Goal: Check status: Check status

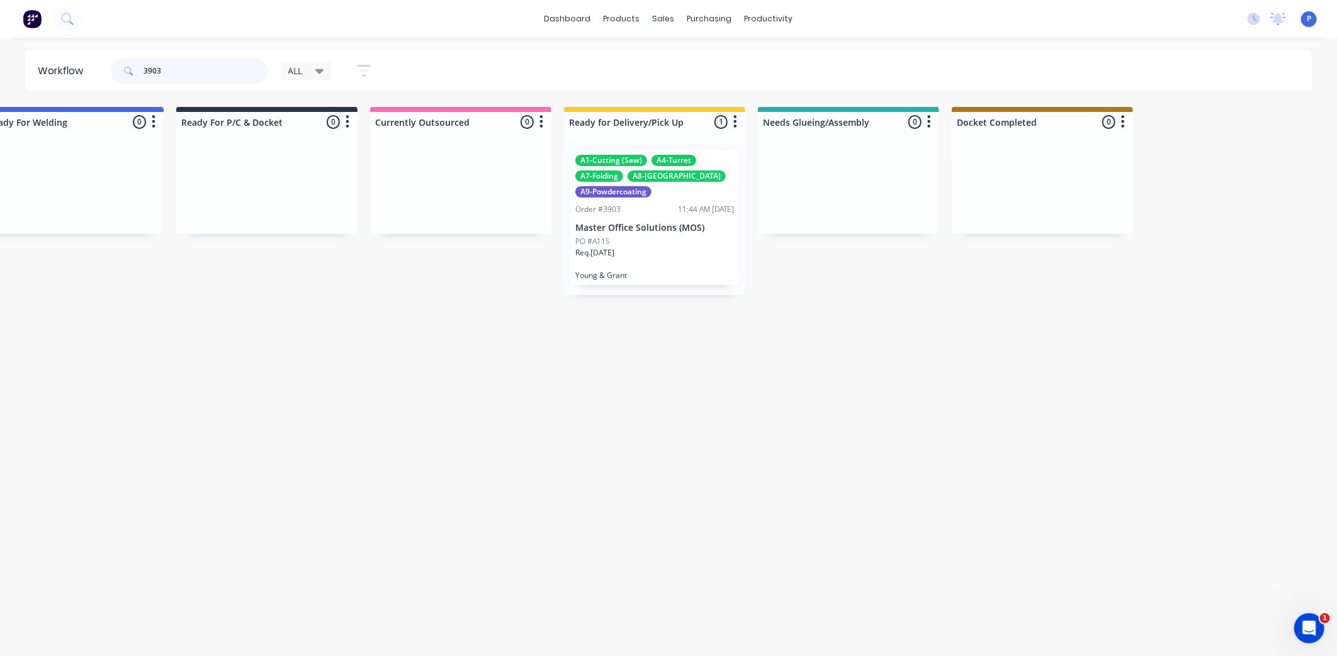
click at [181, 68] on input "3903" at bounding box center [205, 71] width 125 height 25
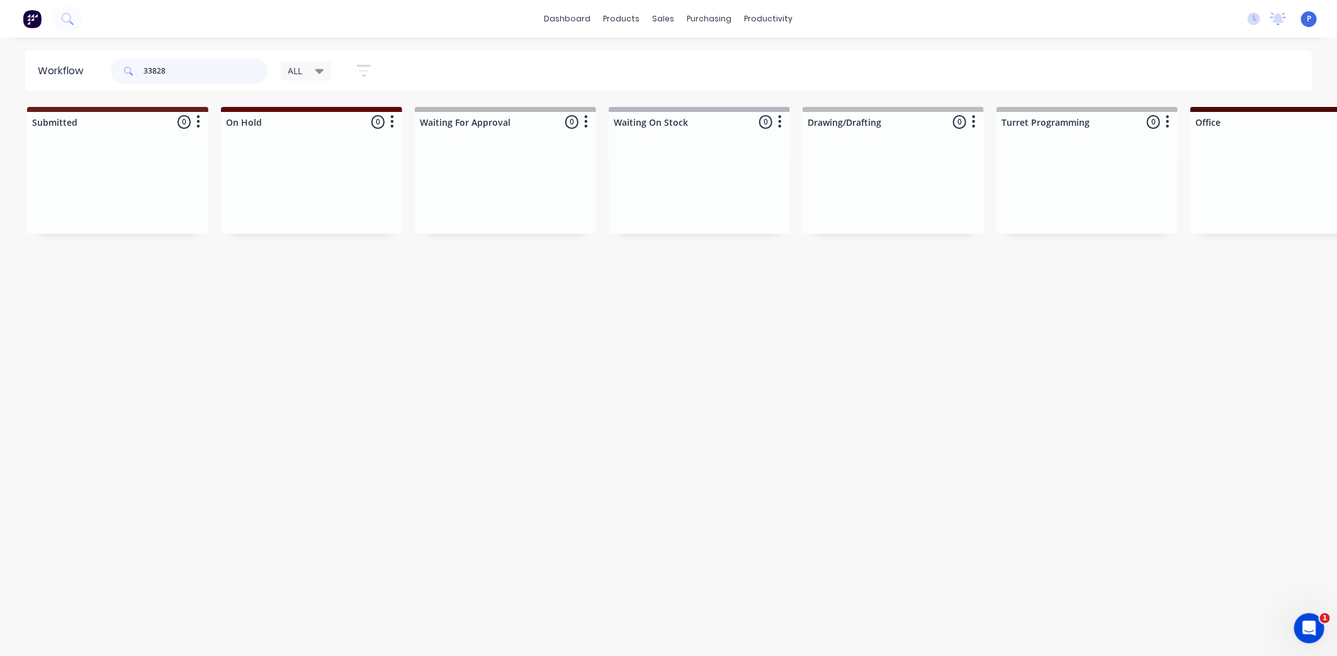
click at [147, 64] on input "33828" at bounding box center [205, 71] width 125 height 25
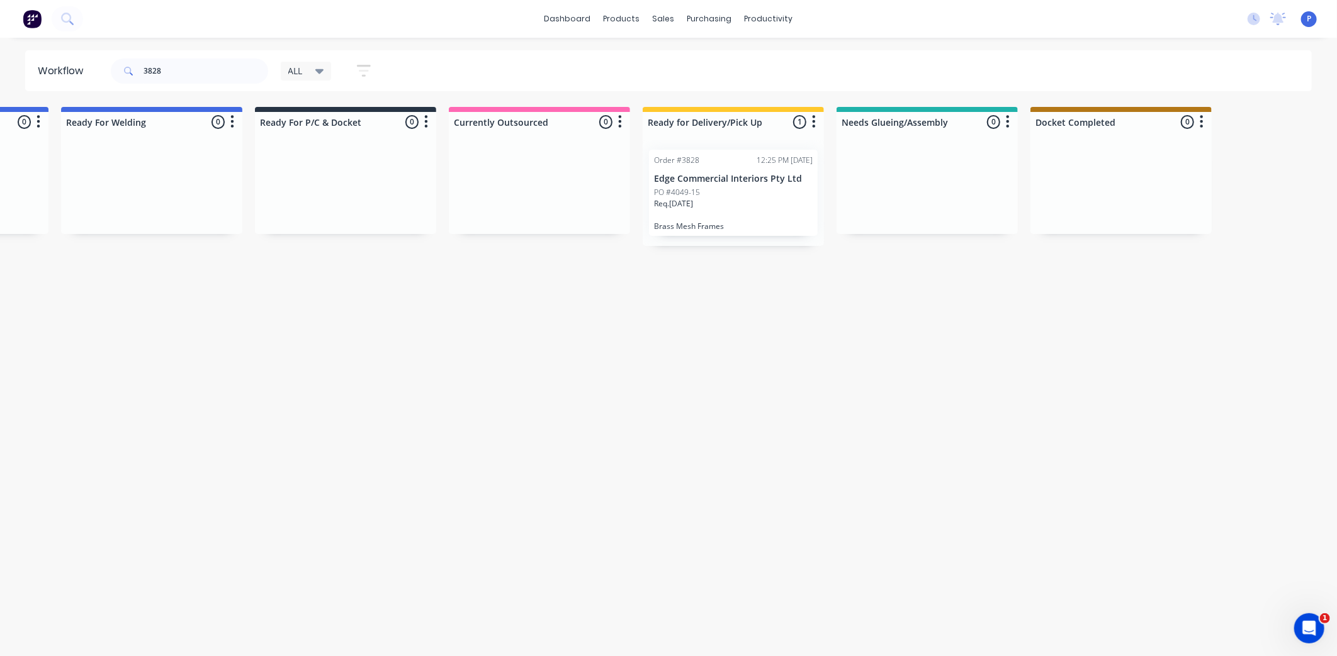
scroll to position [0, 2952]
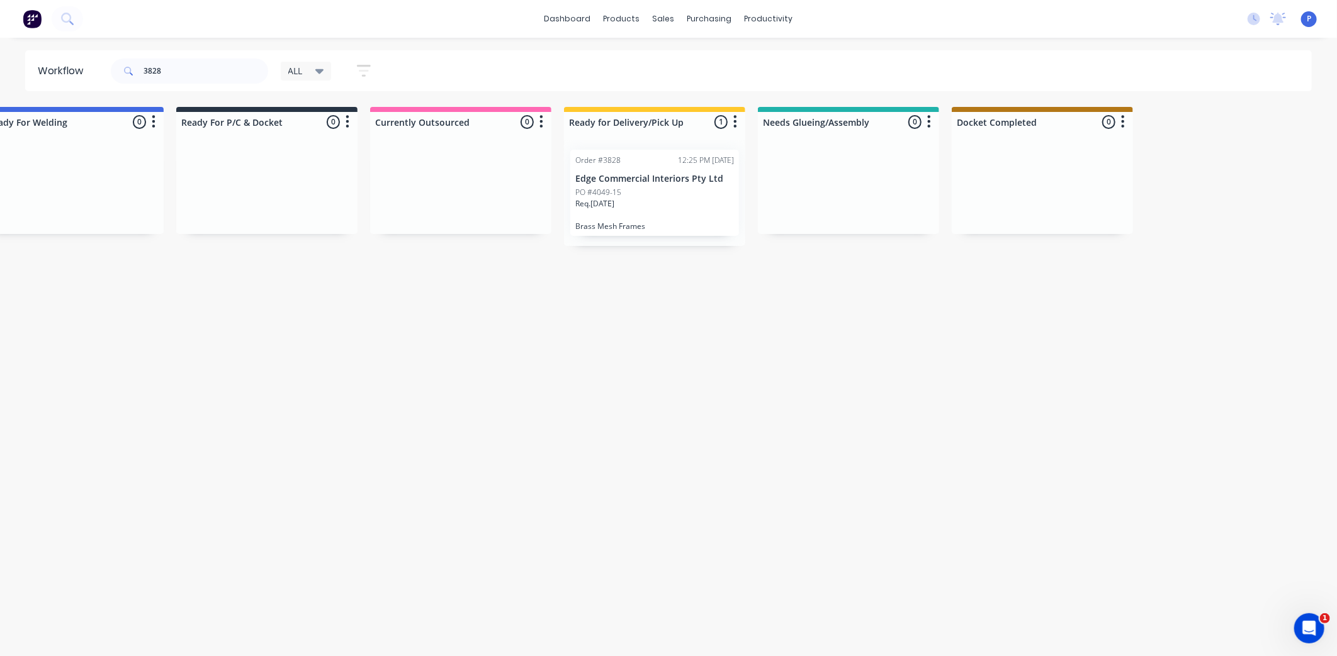
drag, startPoint x: 601, startPoint y: 538, endPoint x: 639, endPoint y: 544, distance: 38.2
click at [663, 191] on div "Order #3828 12:25 PM [DATE] Edge Commercial Interiors Pty Ltd PO #4049-15 Req. …" at bounding box center [654, 193] width 181 height 106
click at [630, 189] on div "PO #4049-15" at bounding box center [654, 192] width 159 height 11
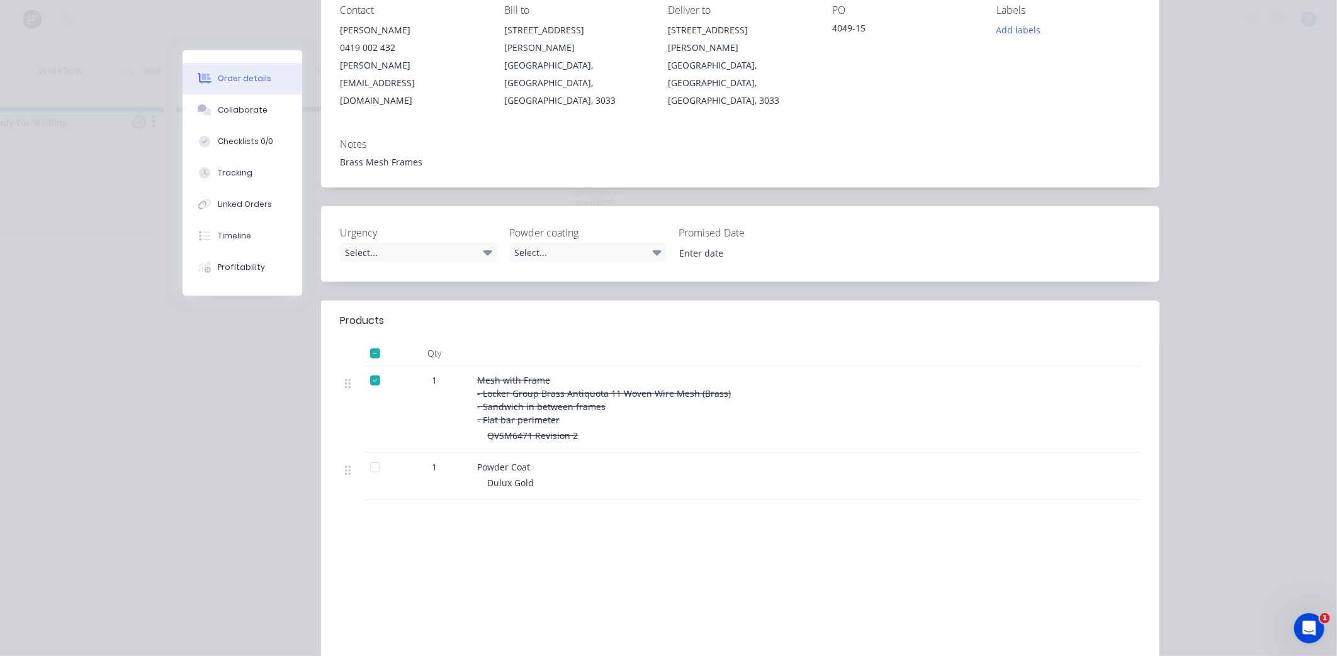
scroll to position [210, 0]
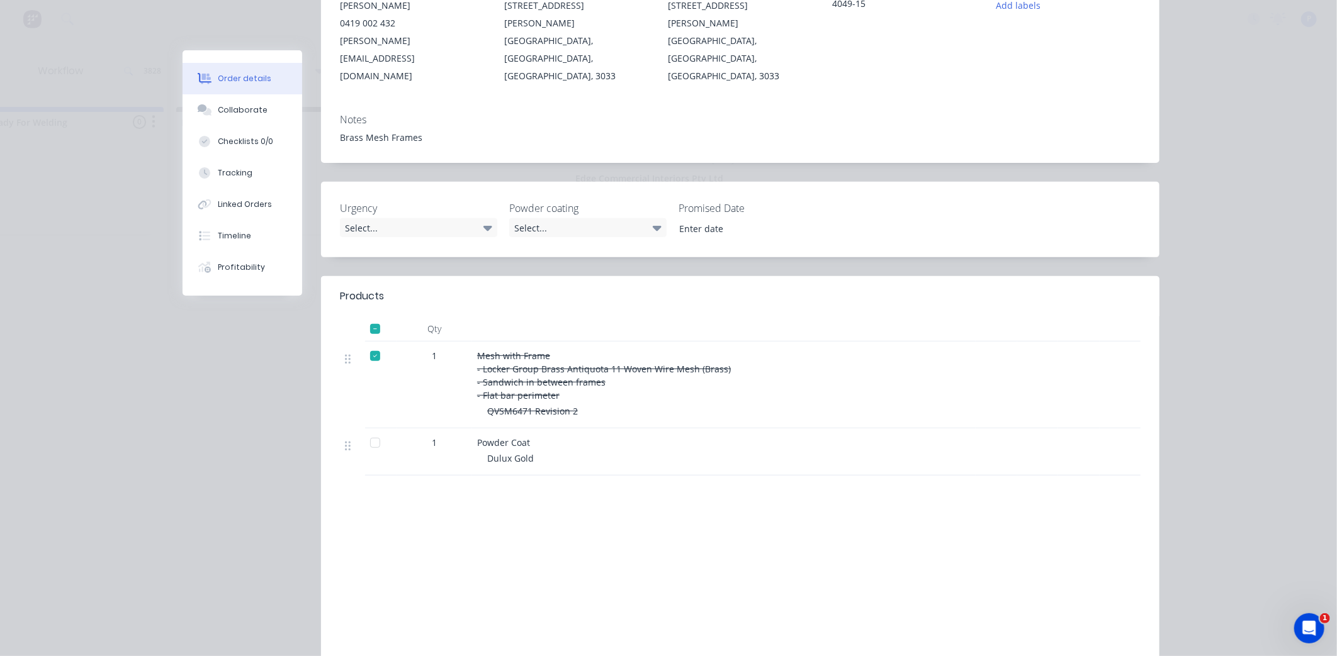
click at [367, 430] on div at bounding box center [374, 442] width 25 height 25
click at [235, 168] on div "Tracking" at bounding box center [235, 172] width 35 height 11
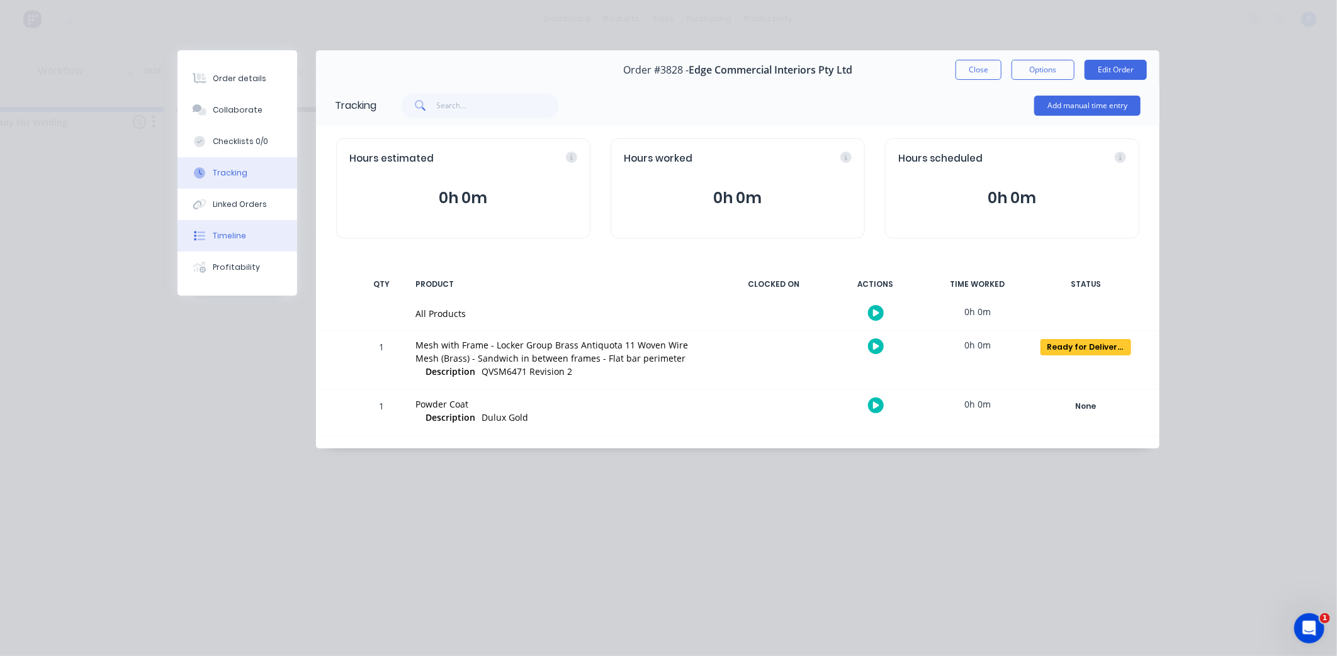
scroll to position [0, 0]
click at [974, 70] on button "Close" at bounding box center [978, 70] width 46 height 20
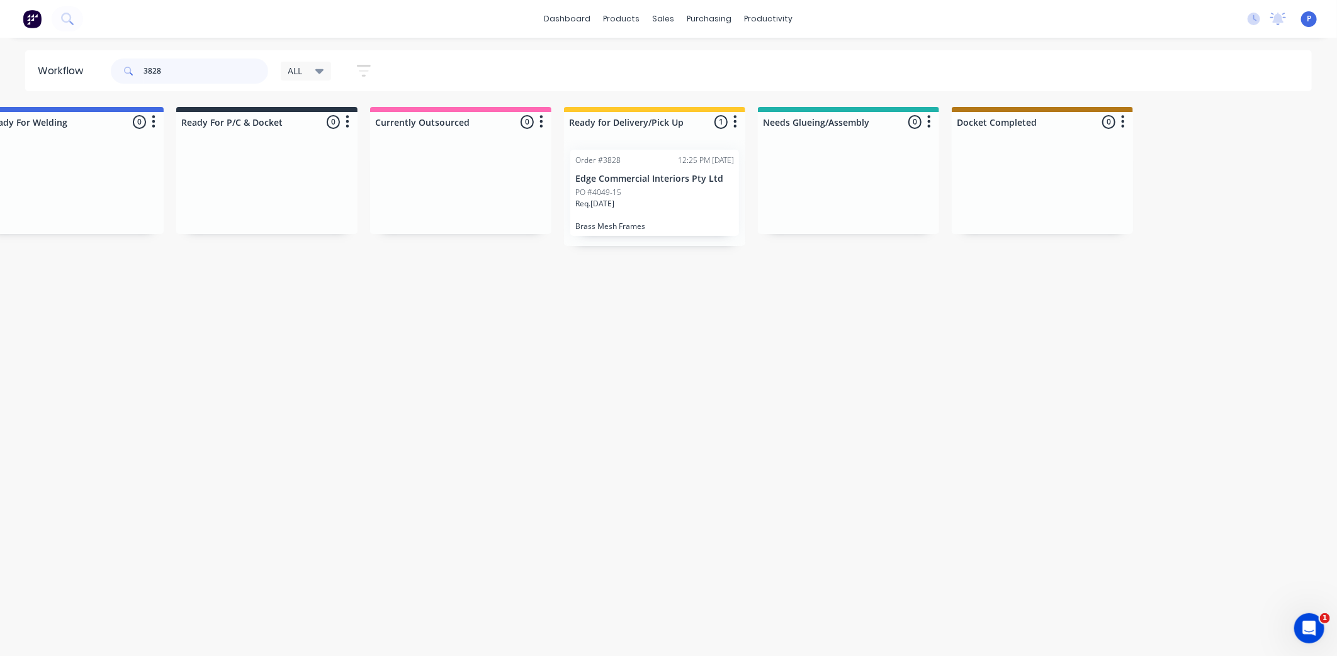
click at [202, 69] on input "3828" at bounding box center [205, 71] width 125 height 25
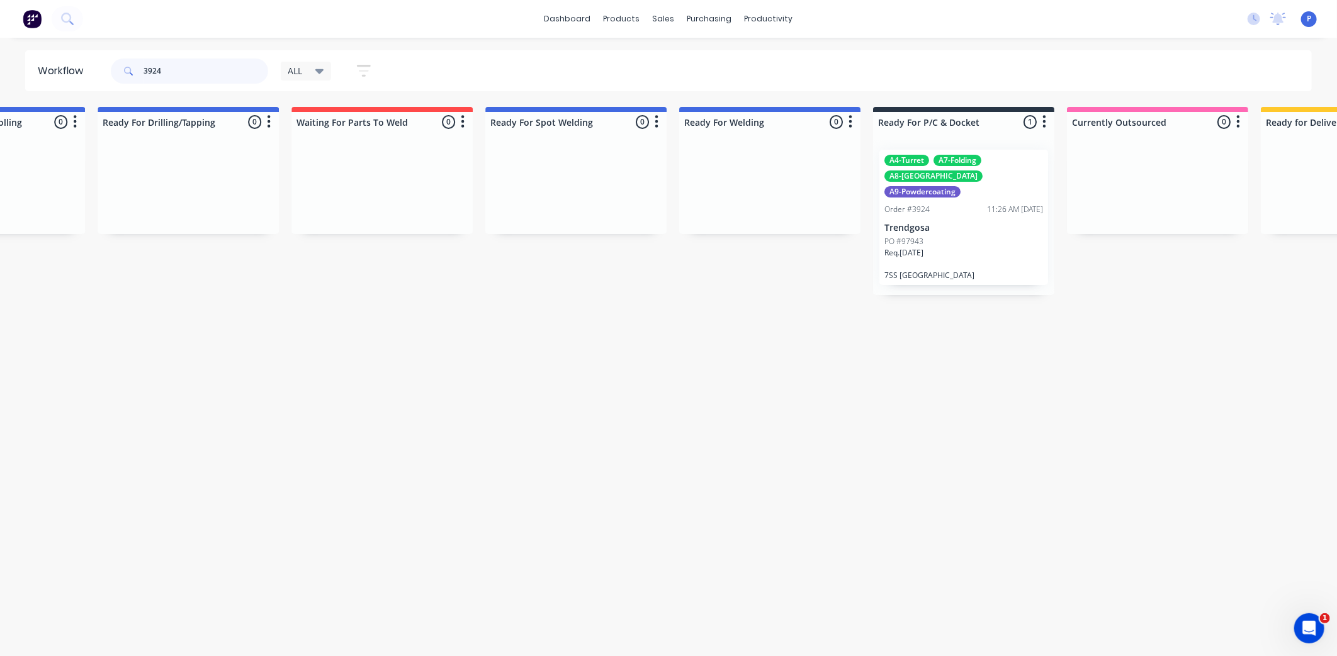
scroll to position [0, 2379]
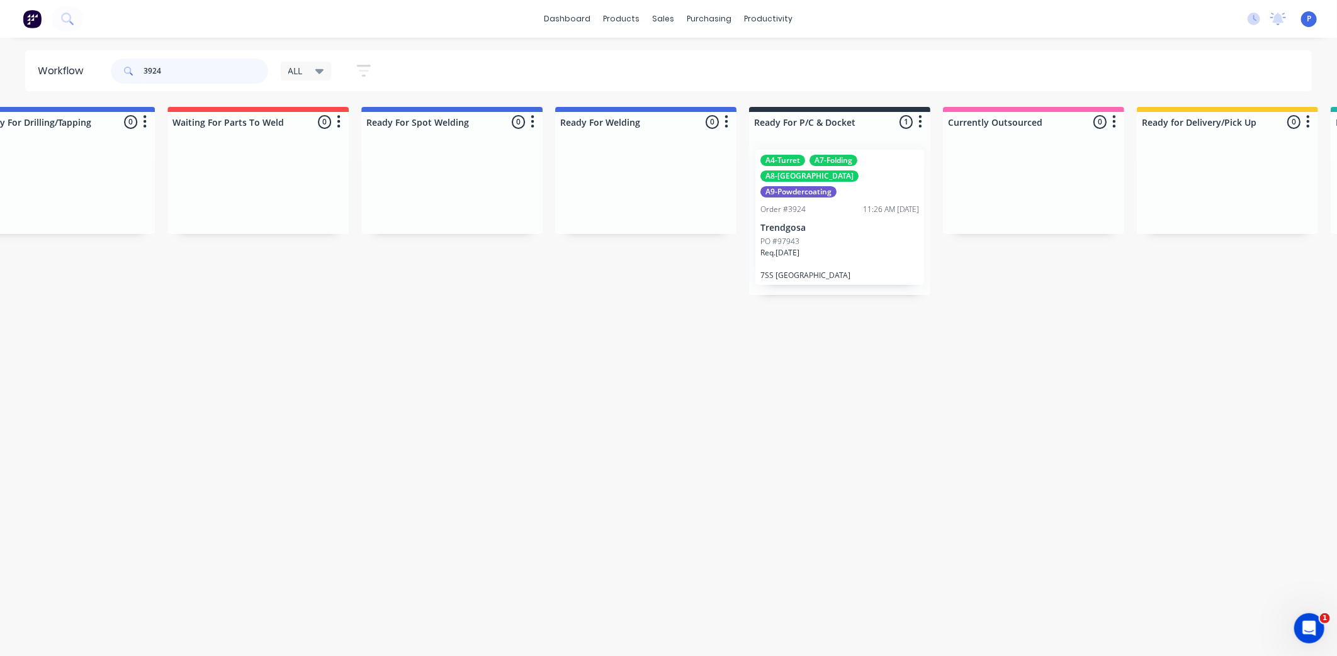
type input "3924"
click at [808, 250] on div "Req. [DATE]" at bounding box center [839, 257] width 159 height 21
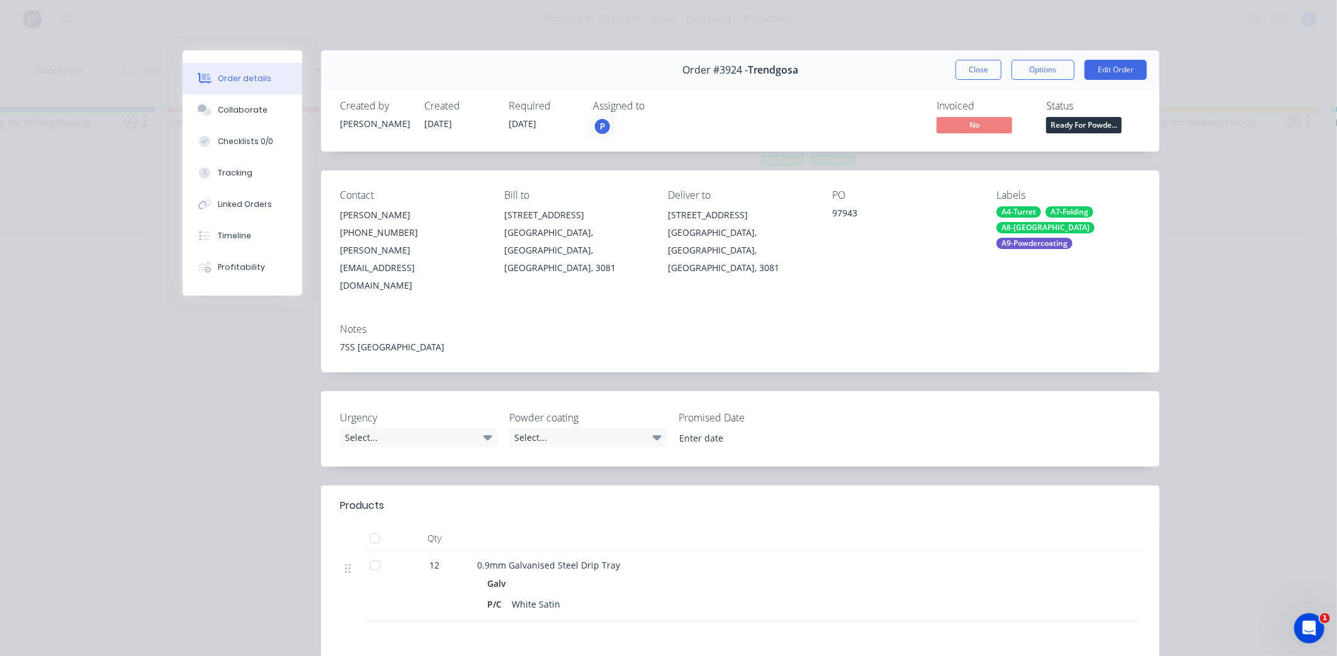
click at [381, 340] on div "7SS [GEOGRAPHIC_DATA]" at bounding box center [740, 346] width 800 height 13
drag, startPoint x: 414, startPoint y: 311, endPoint x: 403, endPoint y: 311, distance: 11.3
click at [412, 340] on div "7SS [GEOGRAPHIC_DATA]" at bounding box center [740, 346] width 800 height 13
click at [403, 340] on div "7SS [GEOGRAPHIC_DATA]" at bounding box center [740, 346] width 800 height 13
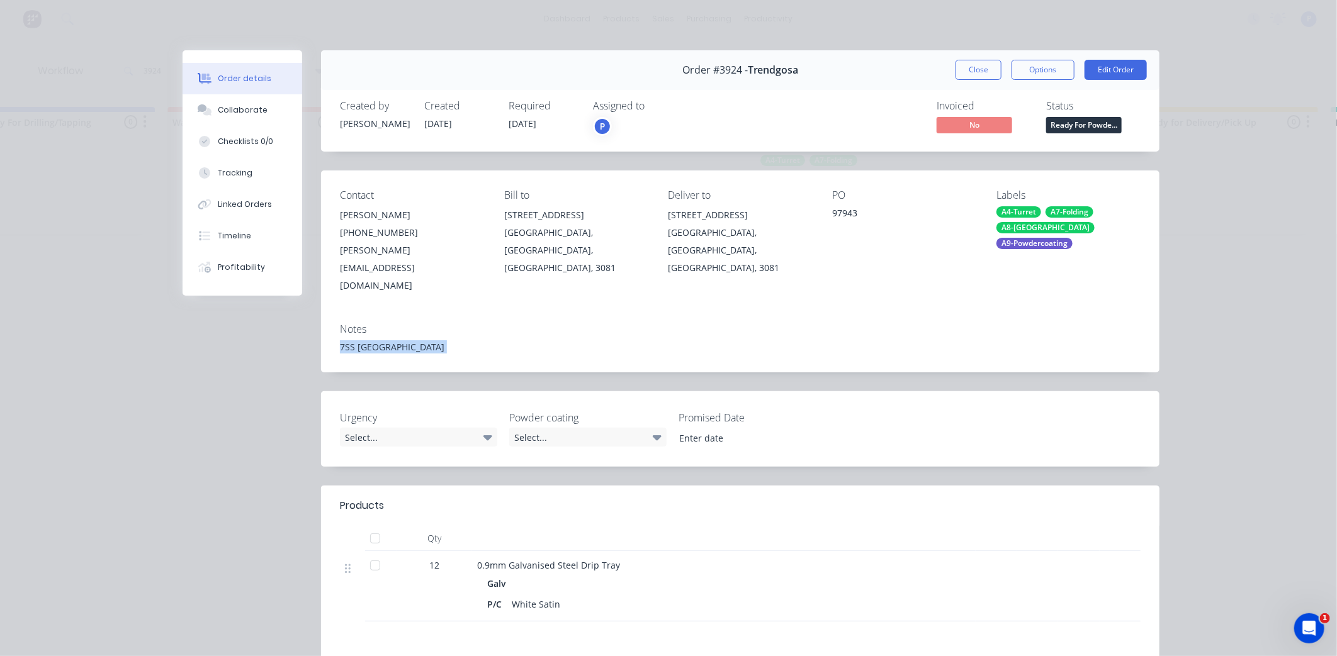
click at [403, 340] on div "7SS [GEOGRAPHIC_DATA]" at bounding box center [740, 346] width 800 height 13
drag, startPoint x: 403, startPoint y: 311, endPoint x: 378, endPoint y: 305, distance: 25.5
click at [378, 313] on div "Notes 7SS Flinders West" at bounding box center [740, 342] width 838 height 59
click at [373, 323] on div "Notes" at bounding box center [740, 329] width 800 height 12
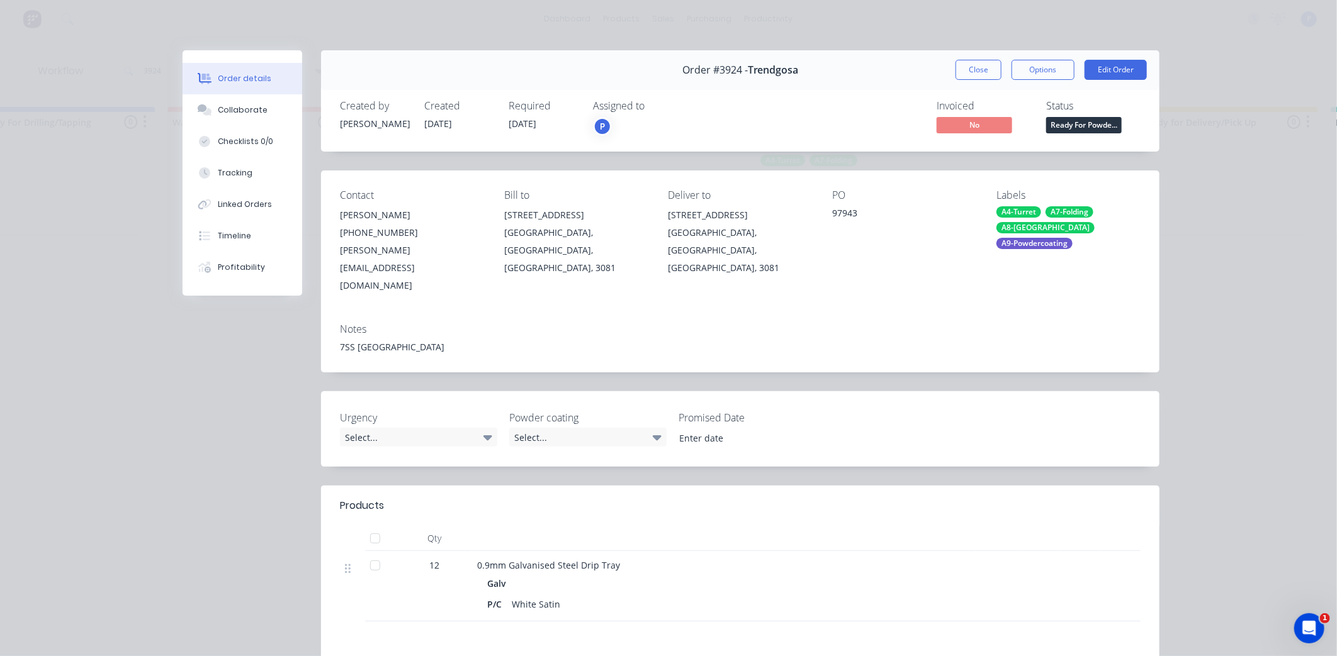
click at [1074, 130] on span "Ready For Powde..." at bounding box center [1084, 125] width 76 height 16
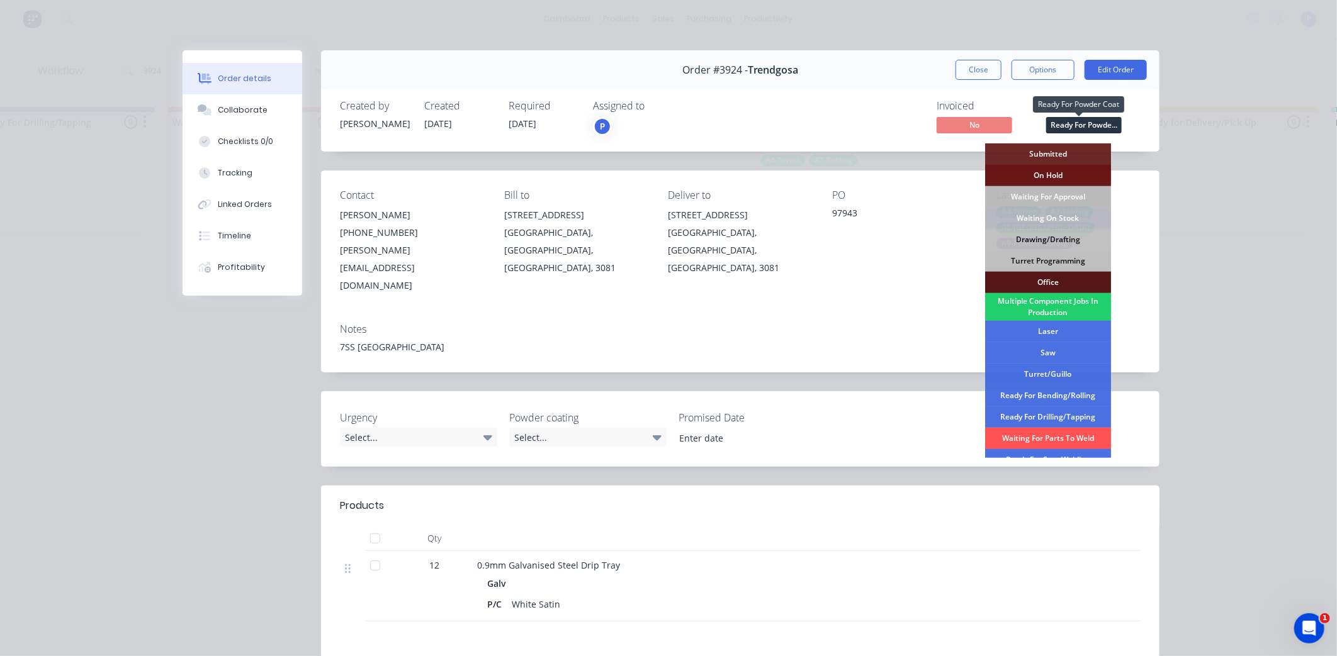
click at [1074, 130] on span "Ready For Powde..." at bounding box center [1084, 125] width 76 height 16
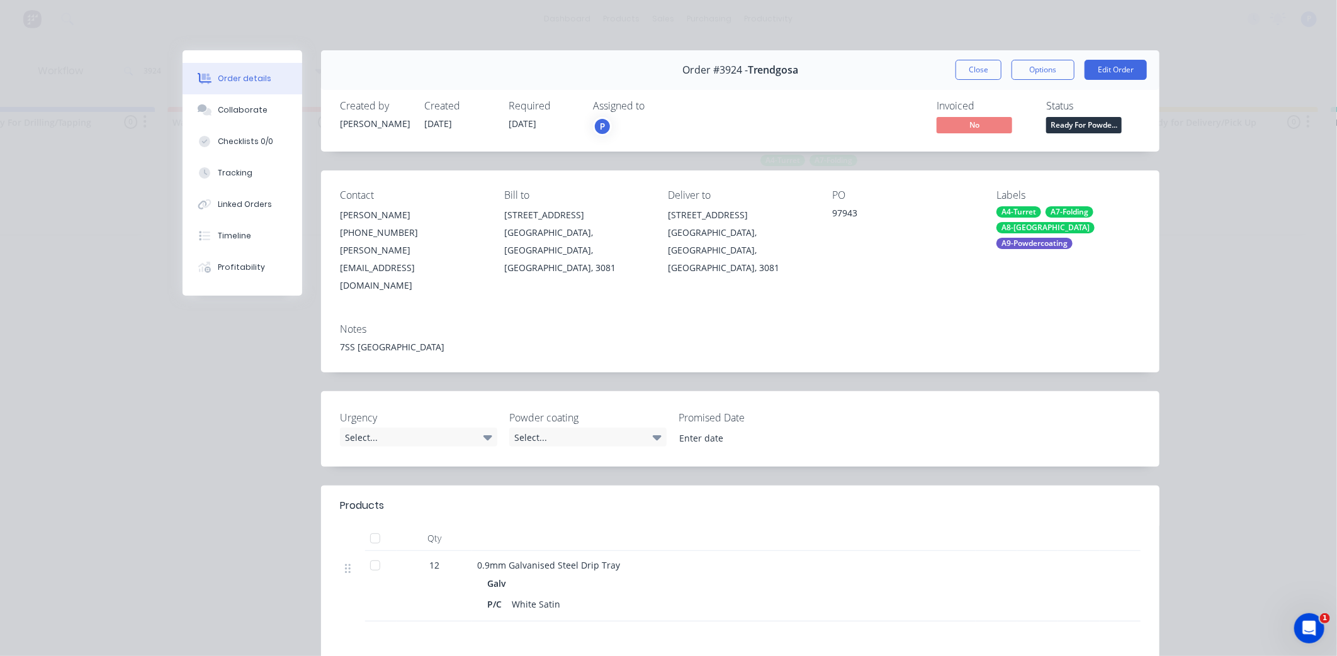
click at [1036, 81] on div "Order #3924 - Trendgosa Close Options Edit Order" at bounding box center [740, 70] width 838 height 40
click at [1036, 74] on button "Options" at bounding box center [1042, 70] width 63 height 20
click at [369, 340] on div "7SS [GEOGRAPHIC_DATA]" at bounding box center [740, 346] width 800 height 13
click at [359, 323] on div "Notes" at bounding box center [740, 329] width 800 height 12
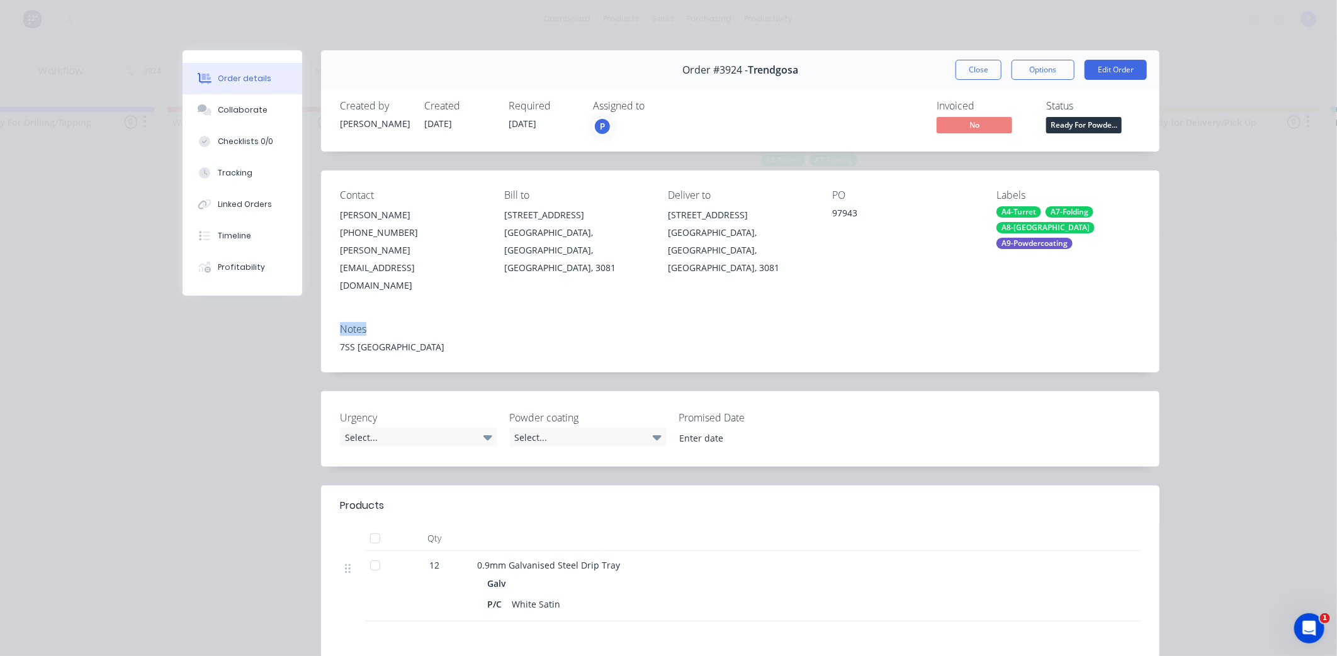
click at [359, 323] on div "Notes" at bounding box center [740, 329] width 800 height 12
drag, startPoint x: 359, startPoint y: 291, endPoint x: 356, endPoint y: 312, distance: 21.6
click at [356, 340] on div "7SS [GEOGRAPHIC_DATA]" at bounding box center [740, 346] width 800 height 13
click at [416, 340] on div "7SS [GEOGRAPHIC_DATA]" at bounding box center [740, 346] width 800 height 13
click at [414, 340] on div "7SS [GEOGRAPHIC_DATA]" at bounding box center [740, 346] width 800 height 13
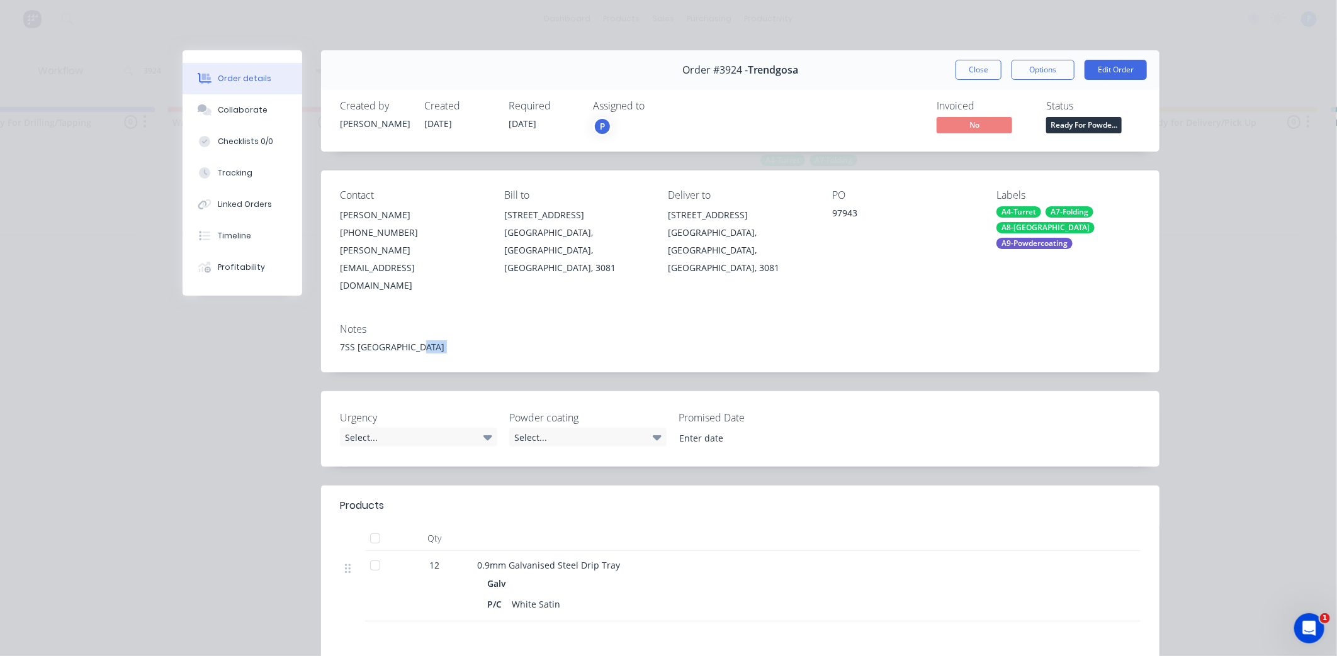
click at [414, 340] on div "7SS [GEOGRAPHIC_DATA]" at bounding box center [740, 346] width 800 height 13
click at [431, 340] on div "7SS [GEOGRAPHIC_DATA]" at bounding box center [740, 346] width 800 height 13
click at [437, 340] on div "7SS [GEOGRAPHIC_DATA]" at bounding box center [740, 346] width 800 height 13
click at [340, 323] on div "Notes" at bounding box center [740, 329] width 800 height 12
click at [393, 323] on div "Notes" at bounding box center [740, 329] width 800 height 12
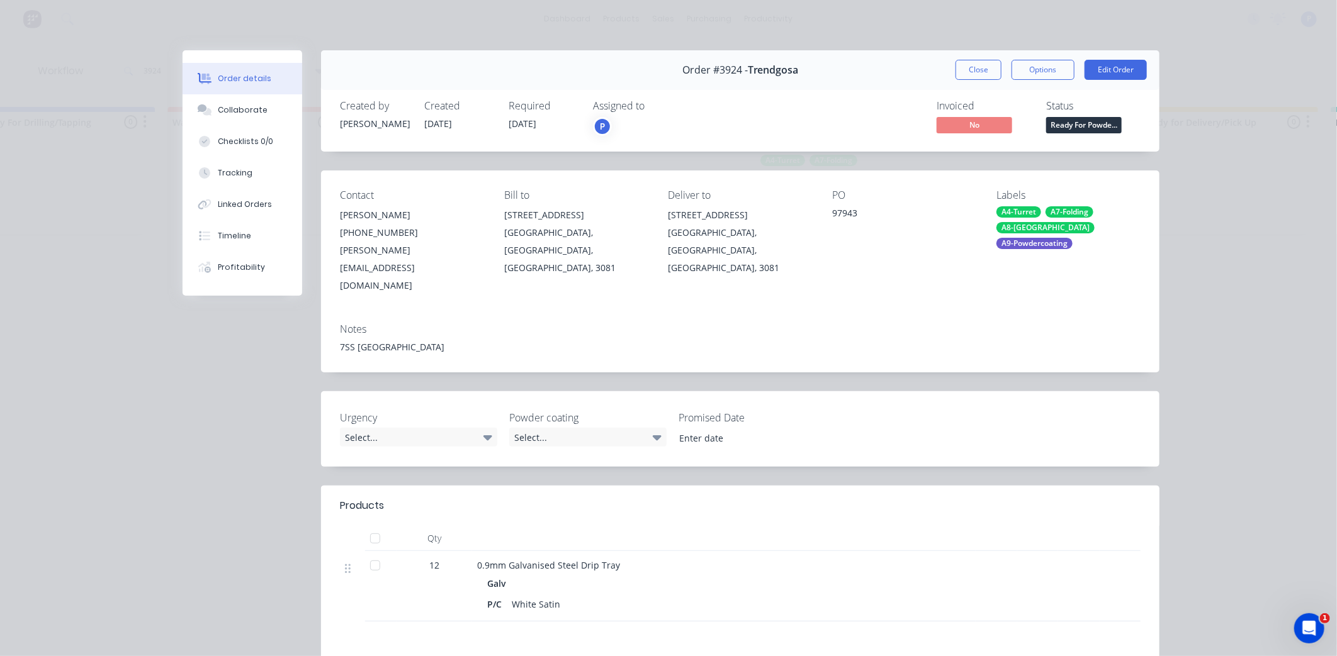
click at [393, 323] on div "Notes" at bounding box center [740, 329] width 800 height 12
click at [351, 319] on div "Notes 7SS Flinders West" at bounding box center [740, 342] width 838 height 59
drag, startPoint x: 351, startPoint y: 319, endPoint x: 400, endPoint y: 310, distance: 50.6
click at [350, 322] on div "Notes 7SS Flinders West" at bounding box center [740, 342] width 838 height 59
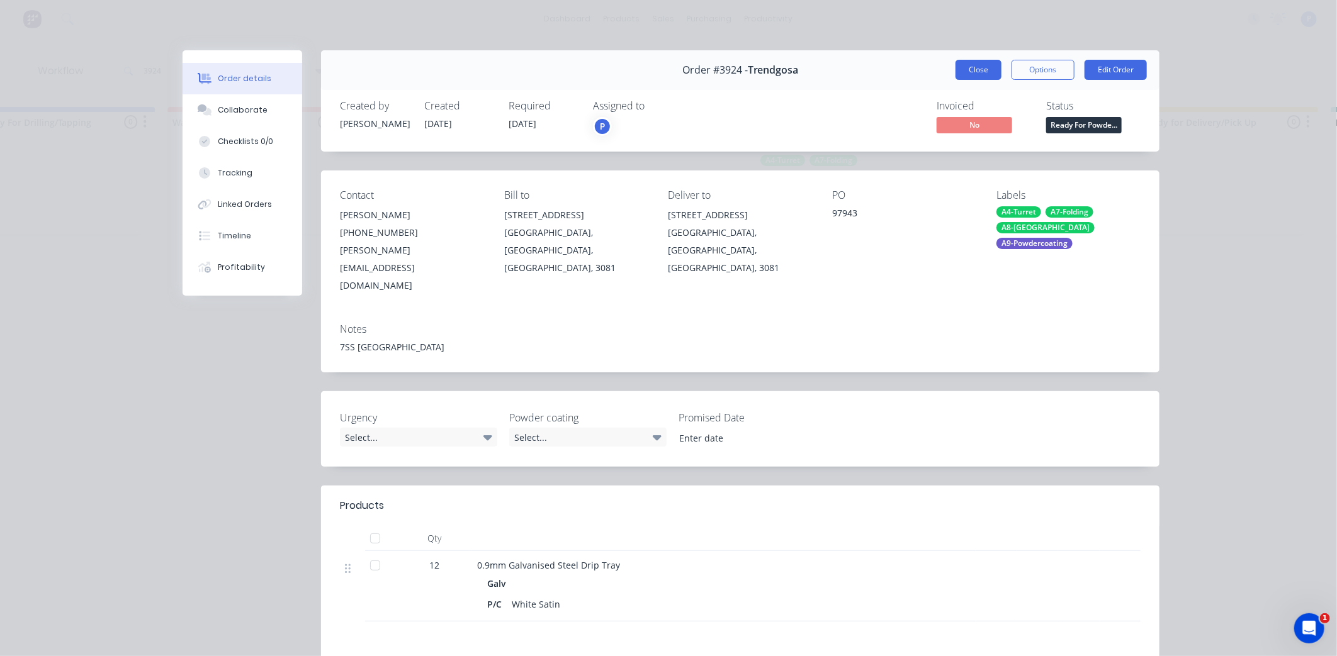
click at [955, 76] on button "Close" at bounding box center [978, 70] width 46 height 20
